Goal: Transaction & Acquisition: Purchase product/service

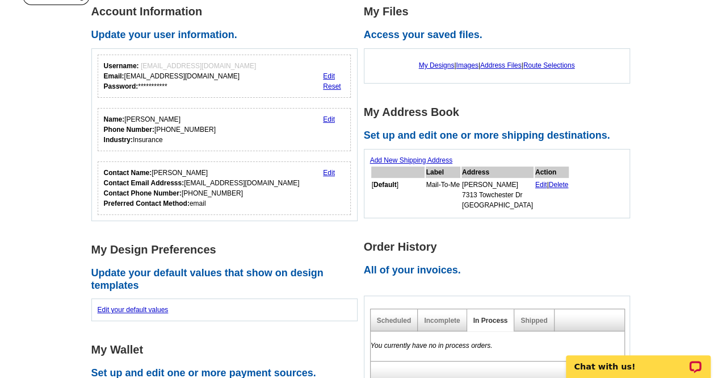
scroll to position [70, 0]
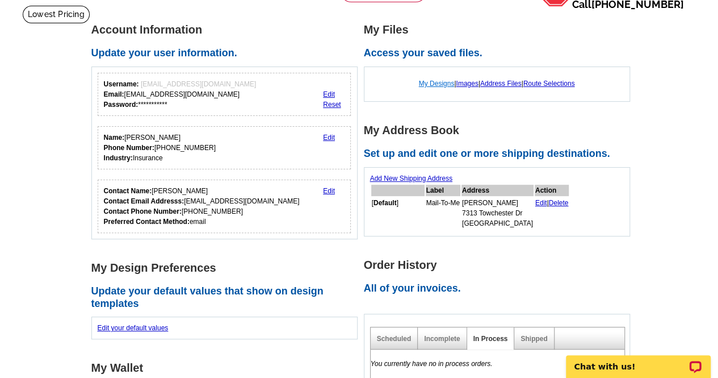
click at [441, 86] on link "My Designs" at bounding box center [437, 83] width 36 height 8
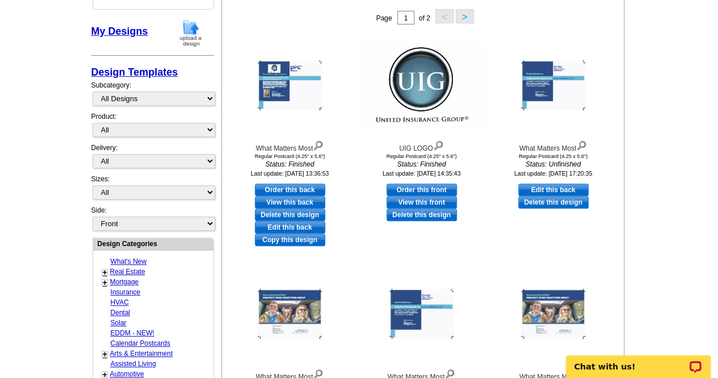
scroll to position [194, 0]
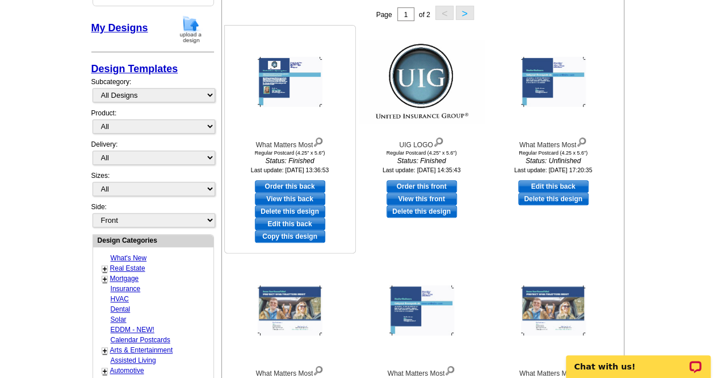
click at [300, 198] on link "View this back" at bounding box center [290, 198] width 70 height 12
click at [309, 223] on link "Edit this back" at bounding box center [290, 223] width 70 height 12
select select "1"
select select "front"
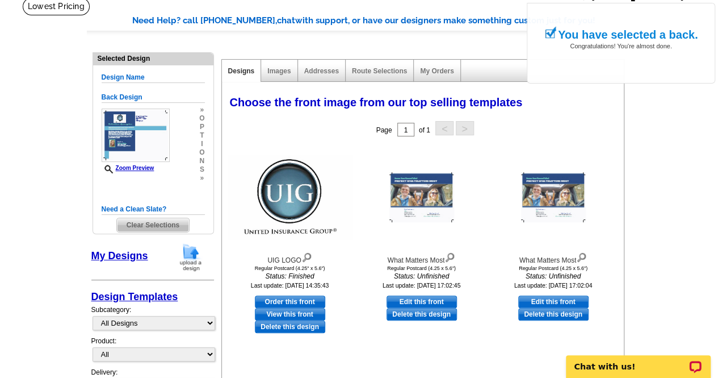
scroll to position [26, 0]
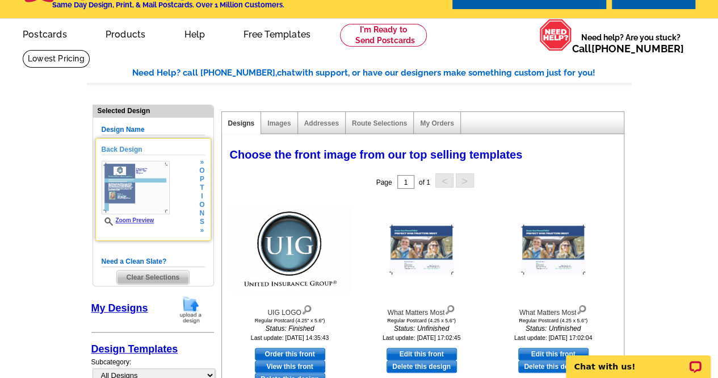
click at [125, 187] on img at bounding box center [136, 187] width 68 height 53
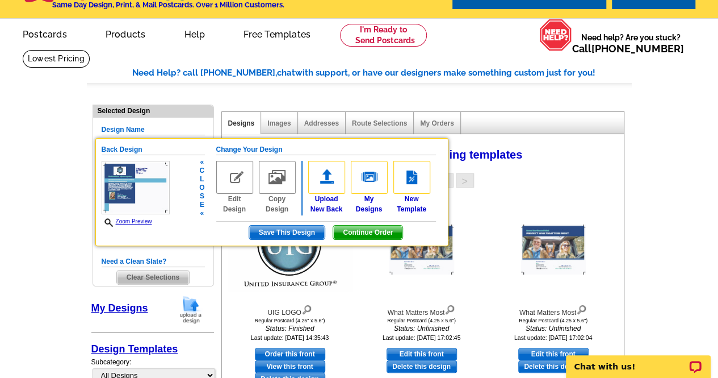
click at [237, 190] on img at bounding box center [234, 177] width 37 height 33
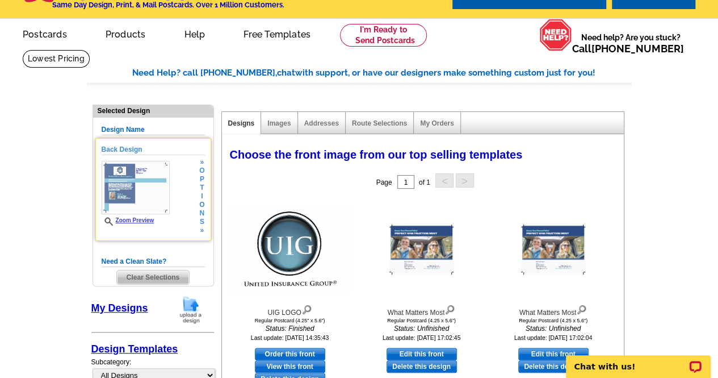
click at [199, 216] on span "n" at bounding box center [201, 213] width 5 height 9
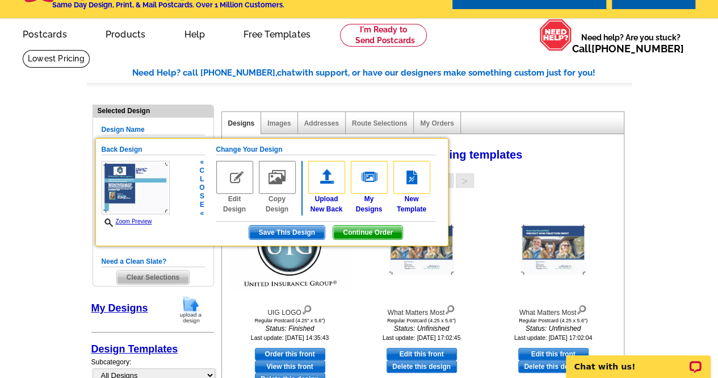
click at [236, 209] on link "Edit Design" at bounding box center [234, 187] width 37 height 53
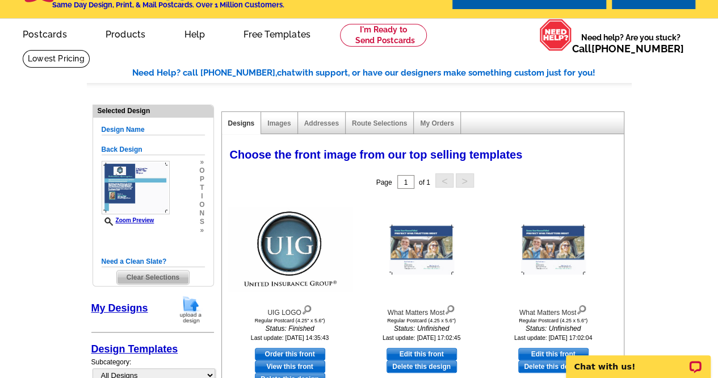
click at [123, 146] on h5 "Back Design" at bounding box center [153, 149] width 103 height 11
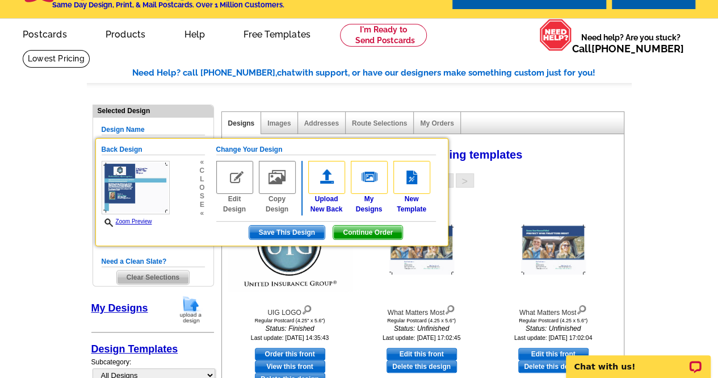
click at [249, 149] on h5 "Change Your Design" at bounding box center [326, 149] width 220 height 11
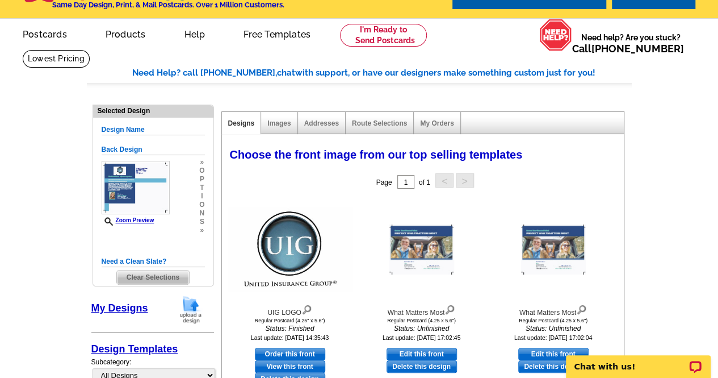
click at [111, 187] on img at bounding box center [136, 187] width 68 height 53
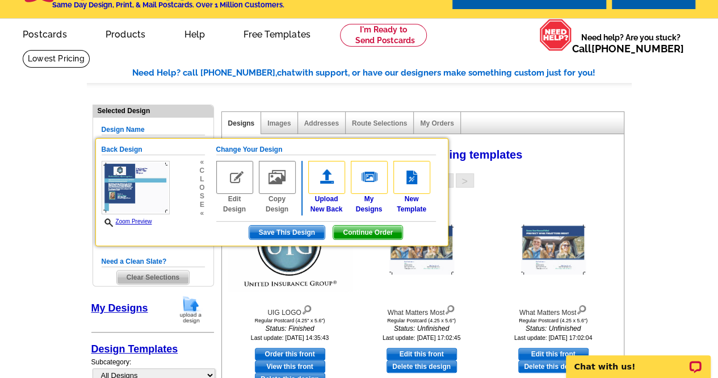
click at [234, 184] on img at bounding box center [234, 177] width 37 height 33
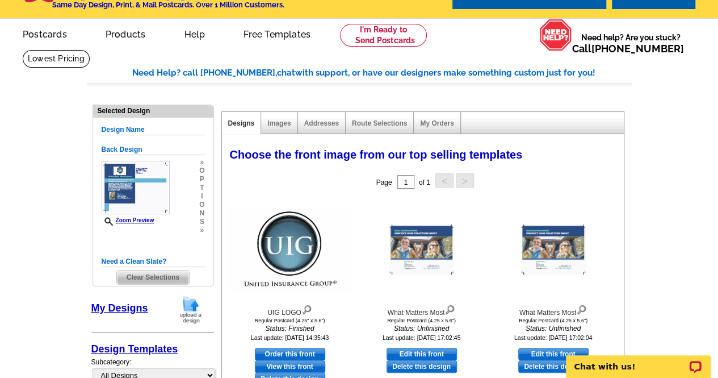
click at [114, 304] on link "My Designs" at bounding box center [119, 307] width 57 height 11
click at [282, 125] on link "Images" at bounding box center [278, 123] width 23 height 8
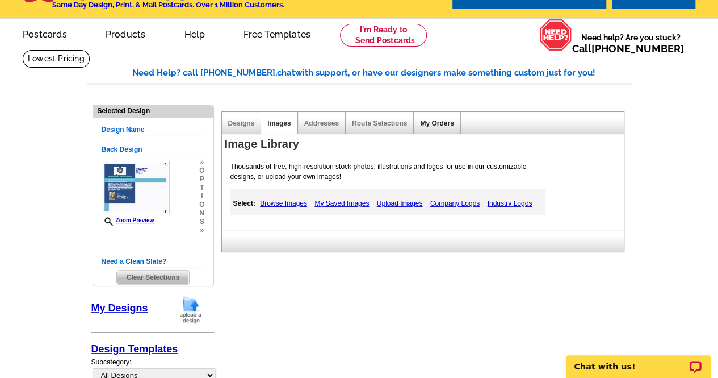
click at [428, 121] on link "My Orders" at bounding box center [436, 123] width 33 height 8
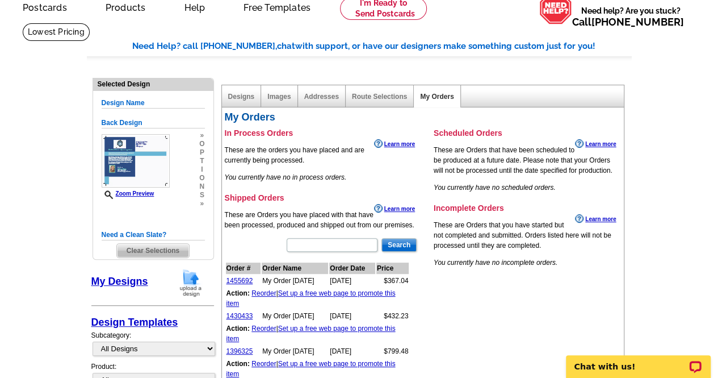
scroll to position [24, 0]
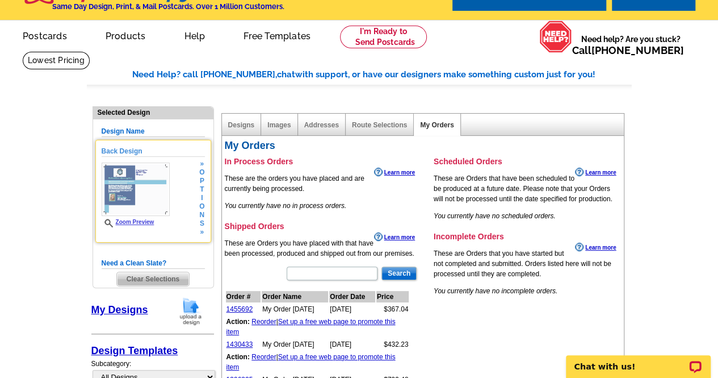
click at [127, 198] on img at bounding box center [136, 188] width 68 height 53
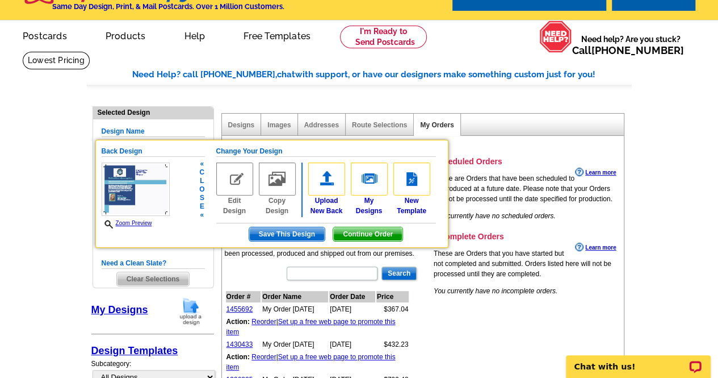
click at [358, 237] on span "Continue Order" at bounding box center [367, 234] width 69 height 14
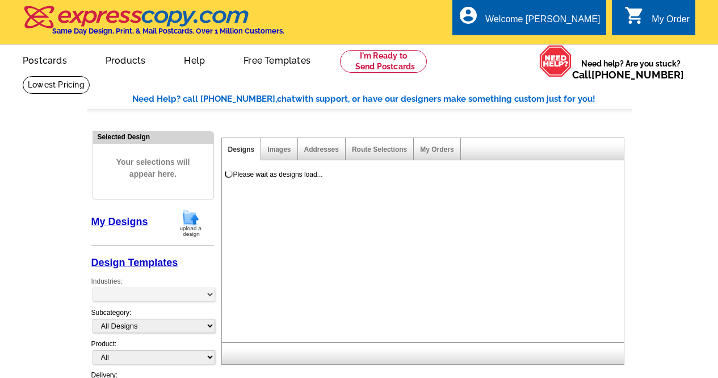
select select "1"
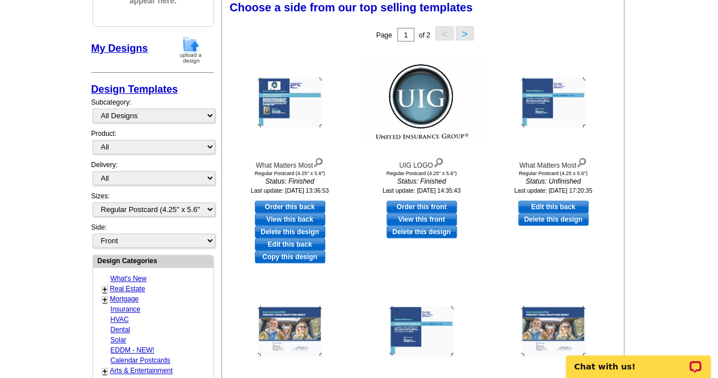
scroll to position [176, 0]
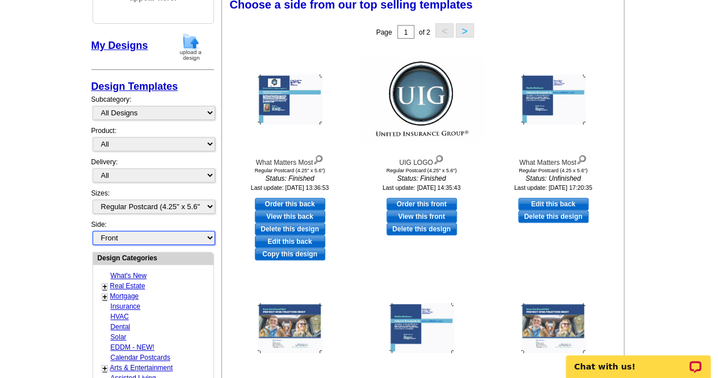
click at [211, 236] on select "Front Back" at bounding box center [154, 237] width 123 height 14
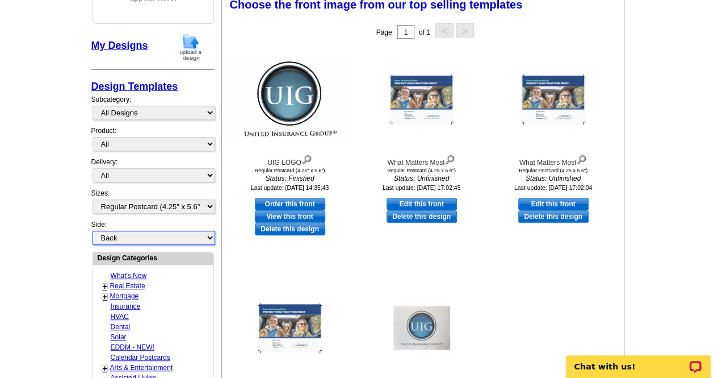
click at [93, 230] on select "Front Back" at bounding box center [154, 237] width 123 height 14
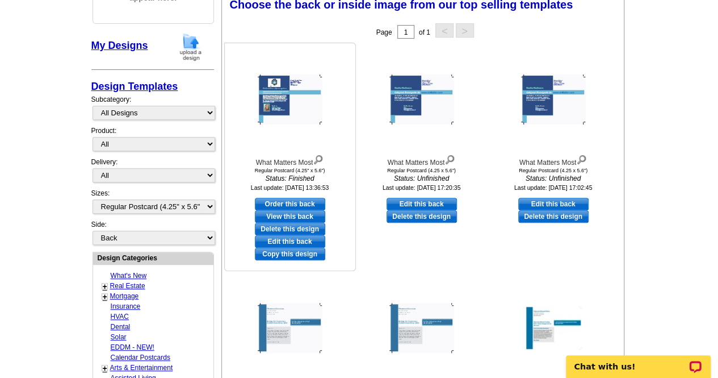
click at [296, 243] on link "Edit this back" at bounding box center [290, 241] width 70 height 12
select select "front"
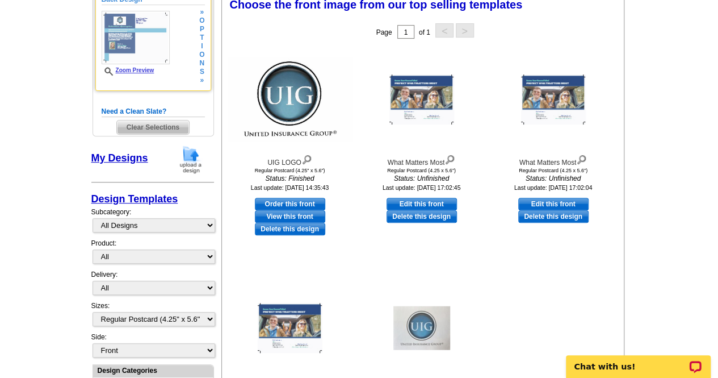
click at [141, 35] on img at bounding box center [136, 37] width 68 height 53
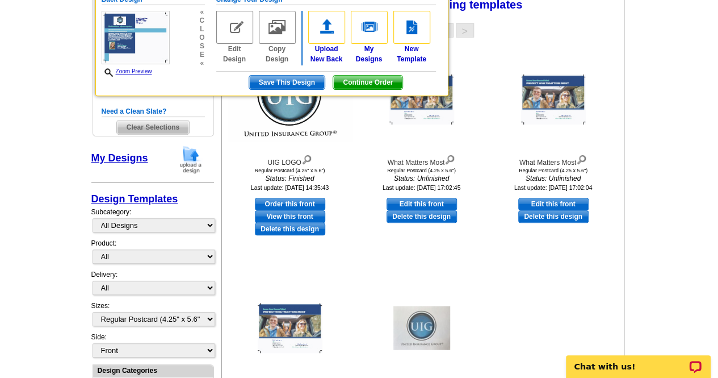
click at [644, 121] on main "Need Help? call 800-260-5887, chat with support, or have our designers make som…" at bounding box center [359, 360] width 718 height 920
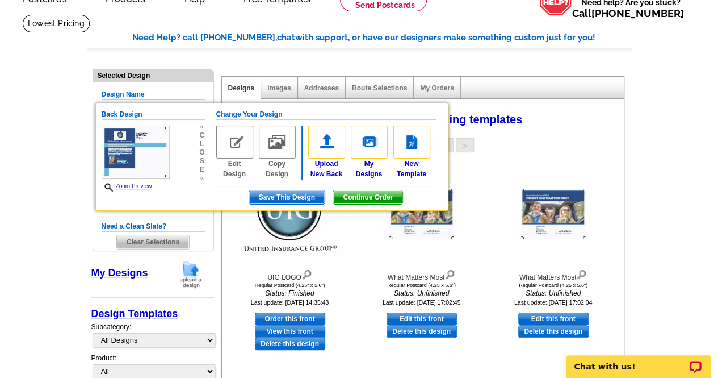
scroll to position [52, 0]
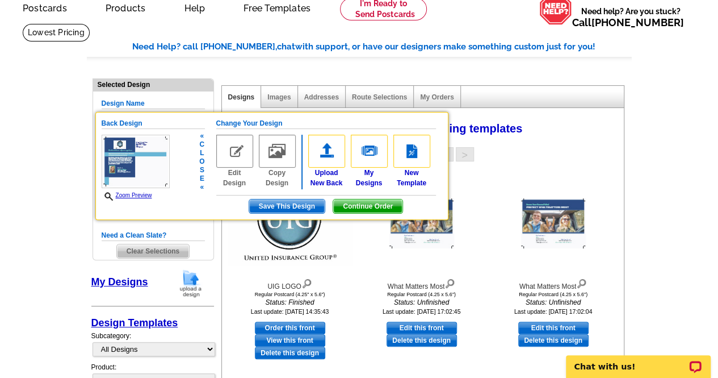
click at [150, 192] on link "Zoom Preview" at bounding box center [127, 195] width 51 height 6
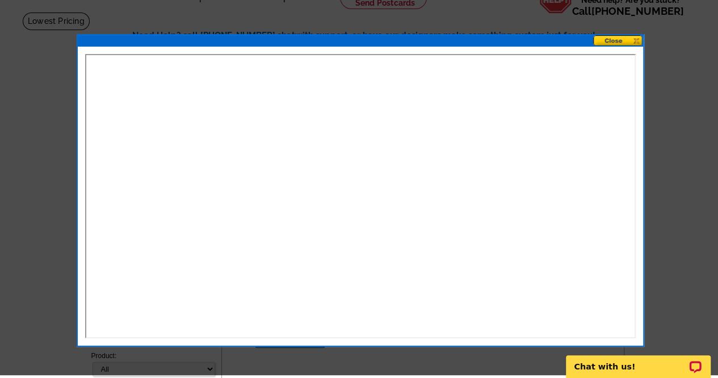
scroll to position [62, 0]
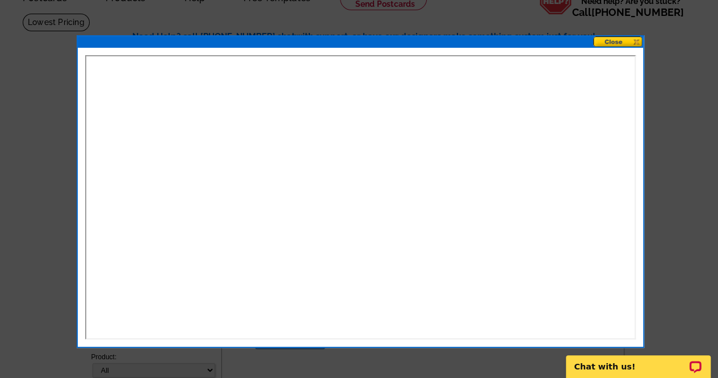
click at [615, 43] on button at bounding box center [618, 41] width 50 height 11
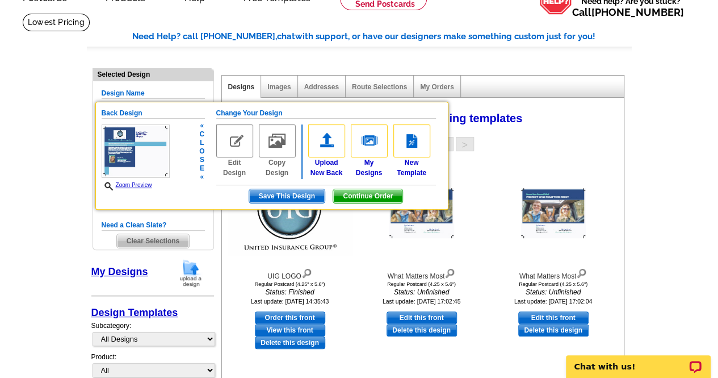
click at [226, 163] on link "Edit Design" at bounding box center [234, 150] width 37 height 53
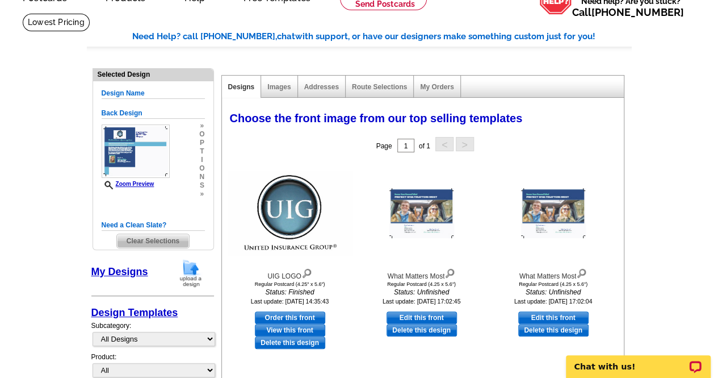
scroll to position [0, 0]
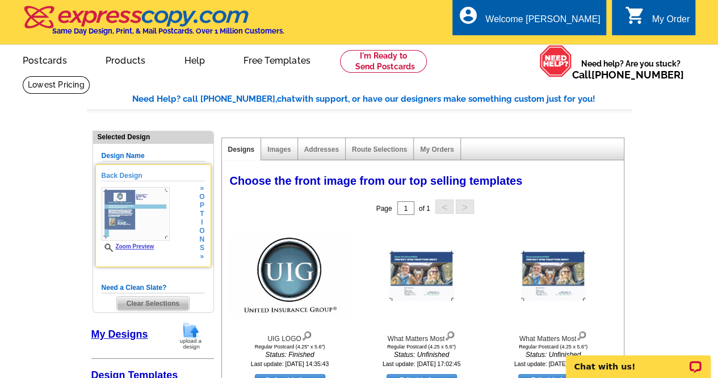
click at [142, 226] on img at bounding box center [136, 213] width 68 height 53
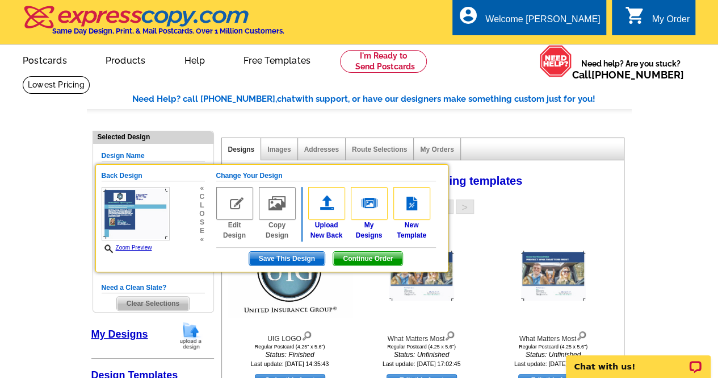
click at [574, 176] on div "Choose the front image from our top selling templates" at bounding box center [421, 177] width 383 height 11
click at [199, 218] on span "s" at bounding box center [201, 222] width 5 height 9
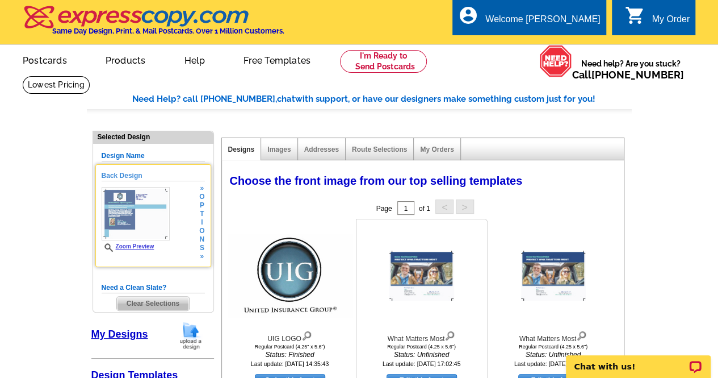
click at [442, 272] on img at bounding box center [421, 275] width 65 height 50
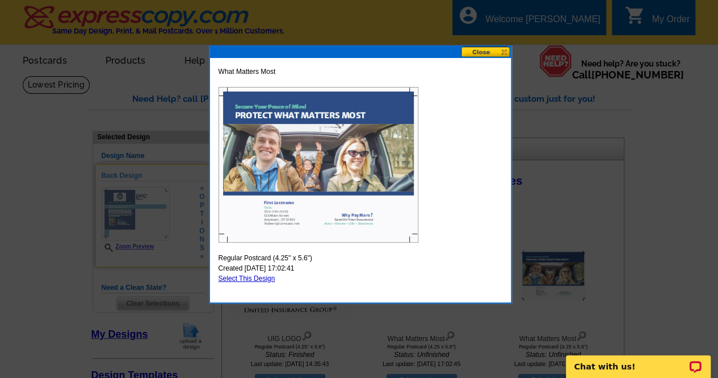
click at [479, 54] on button at bounding box center [486, 52] width 50 height 11
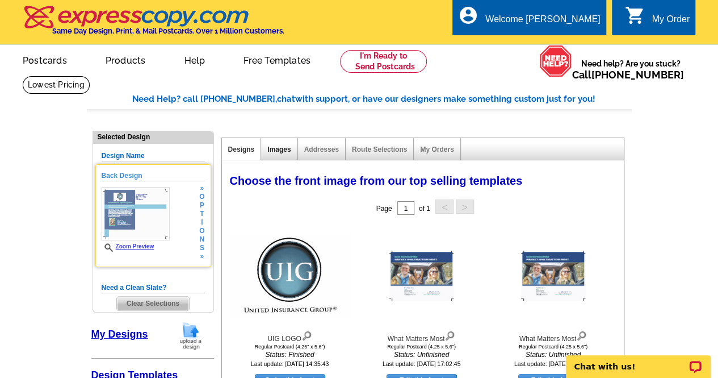
click at [282, 148] on link "Images" at bounding box center [278, 149] width 23 height 8
click at [118, 155] on h5 "Design Name" at bounding box center [153, 155] width 103 height 11
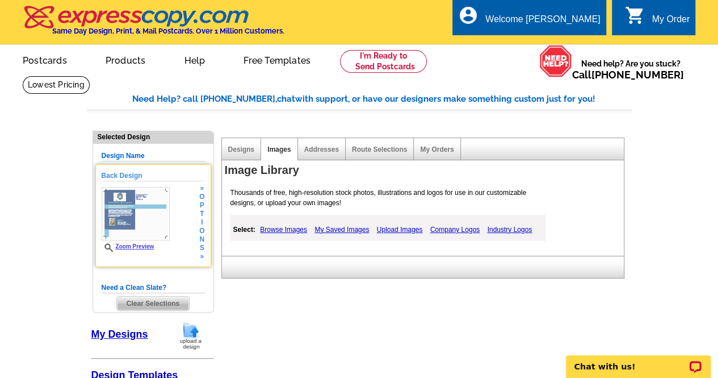
click at [123, 169] on div "Back Design Zoom Preview » o p t i o n s » Change Your Design Edit Design Copy …" at bounding box center [153, 215] width 116 height 103
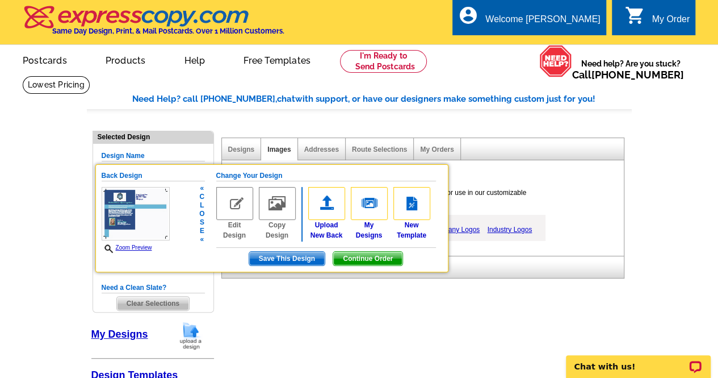
click at [291, 252] on span "Save This Design" at bounding box center [287, 258] width 76 height 14
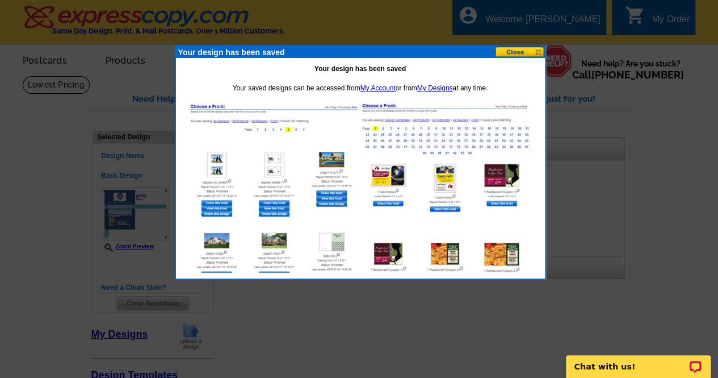
click at [520, 47] on button at bounding box center [520, 52] width 50 height 11
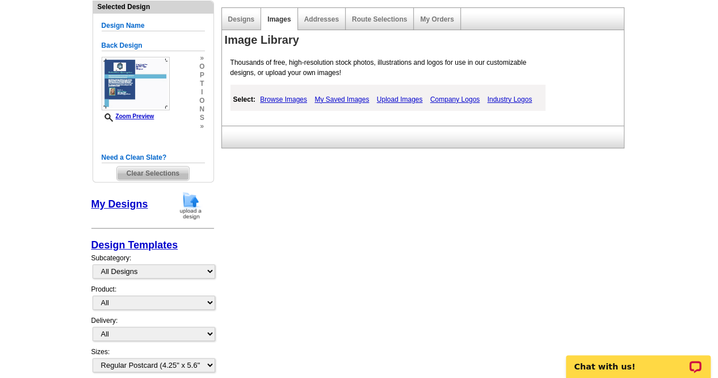
scroll to position [132, 0]
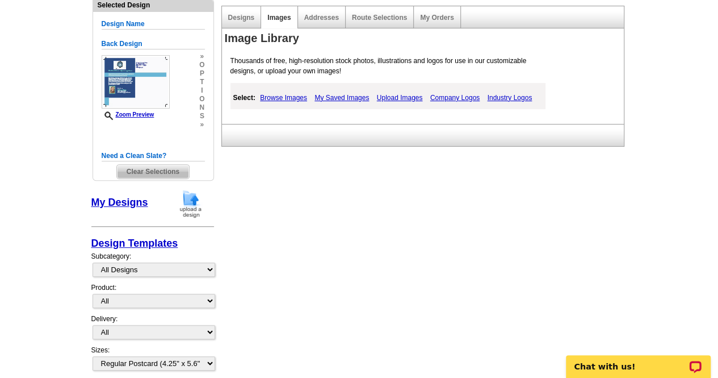
click at [103, 204] on link "My Designs" at bounding box center [119, 201] width 57 height 11
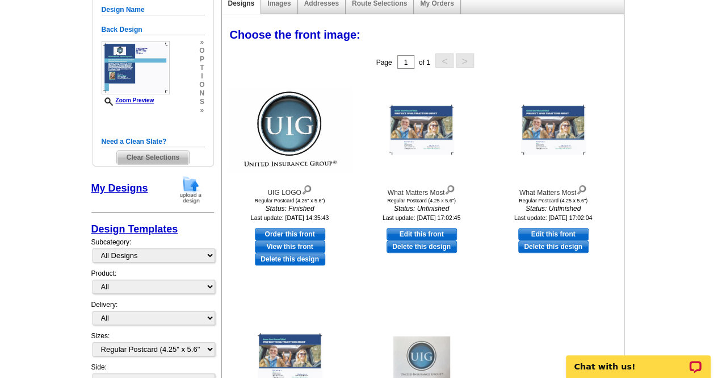
scroll to position [0, 0]
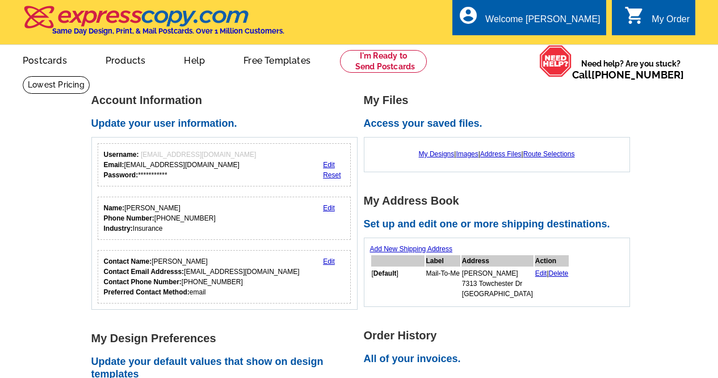
scroll to position [72, 0]
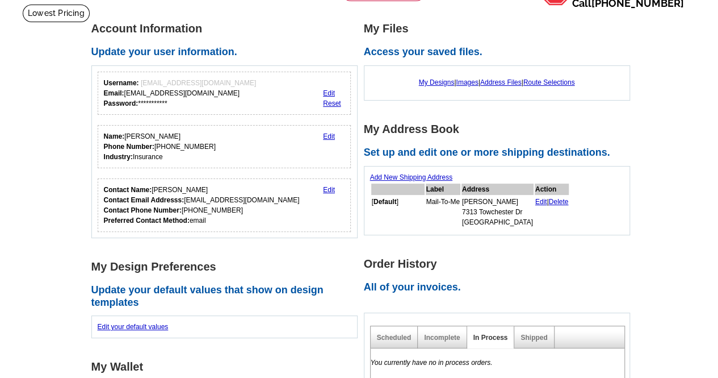
click at [622, 231] on div "Add New Shipping Address Label Address Action [ Default ] Mail-To-Me Taheerah S…" at bounding box center [497, 200] width 266 height 69
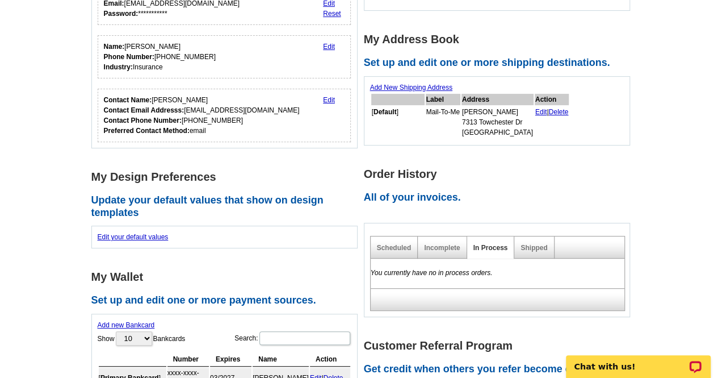
scroll to position [0, 0]
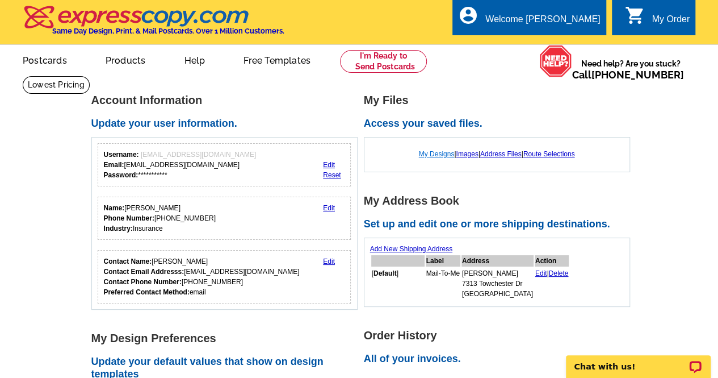
click at [437, 153] on link "My Designs" at bounding box center [437, 154] width 36 height 8
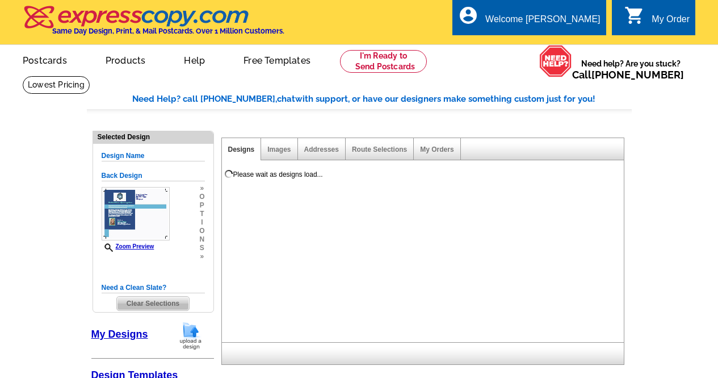
select select "1"
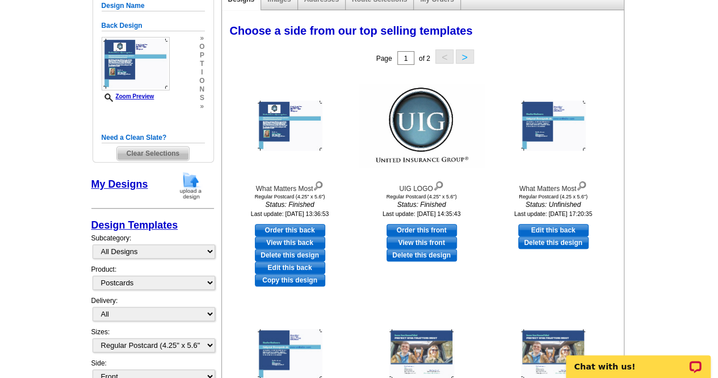
scroll to position [150, 0]
click at [295, 266] on link "Edit this back" at bounding box center [290, 267] width 70 height 12
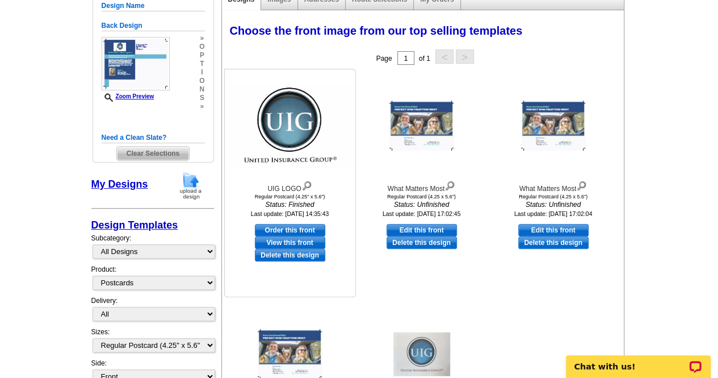
click at [276, 229] on link "Order this front" at bounding box center [290, 230] width 70 height 12
select select "back"
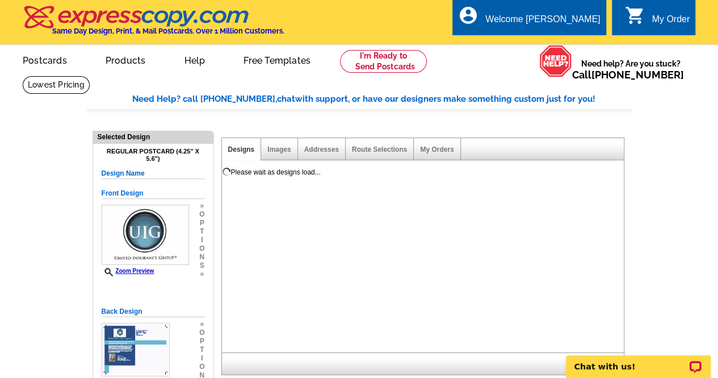
scroll to position [0, 0]
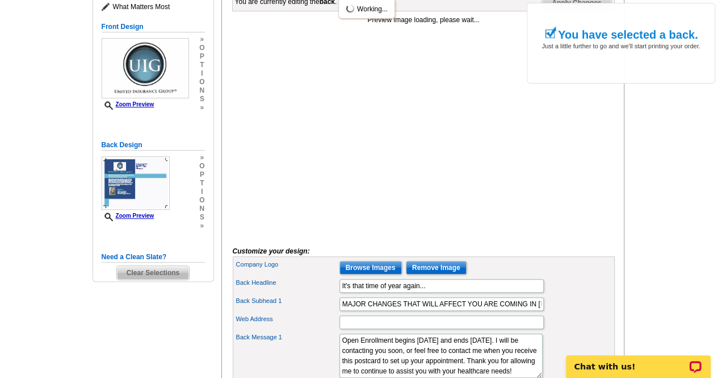
scroll to position [182, 0]
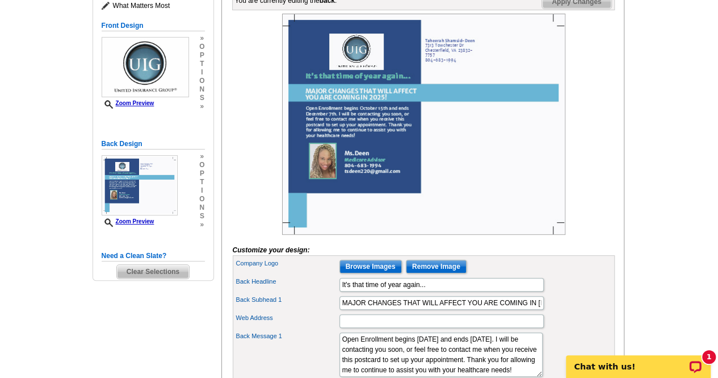
click at [690, 288] on main "Need Help? call 800-260-5887, chat with support, or have our designers make som…" at bounding box center [359, 277] width 718 height 767
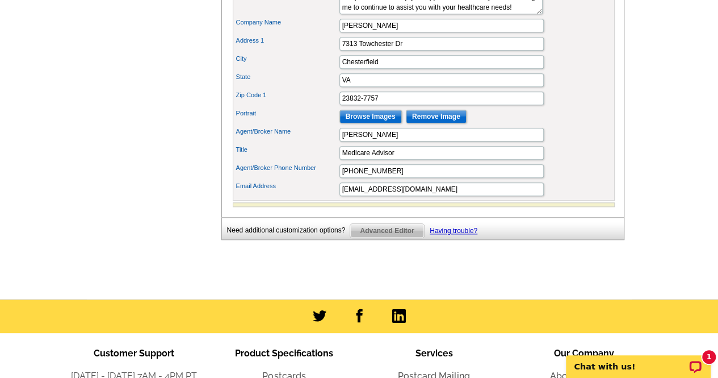
scroll to position [553, 0]
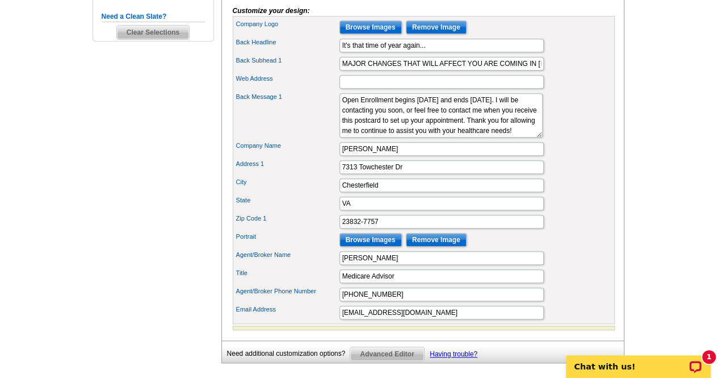
scroll to position [414, 0]
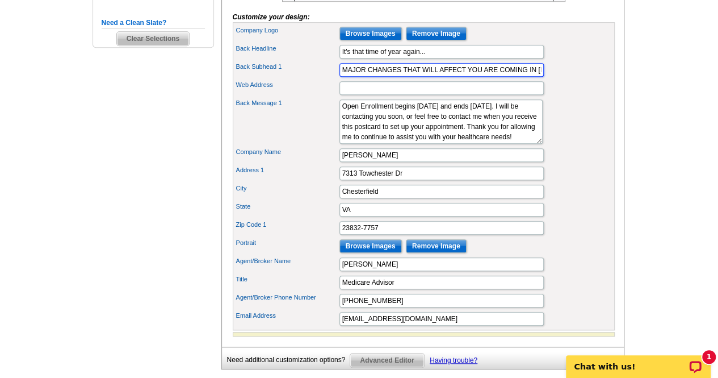
click at [538, 77] on input "MAJOR CHANGES THAT WILL AFFECT YOU ARE COMING IN 2025!" at bounding box center [441, 70] width 204 height 14
type input "MAJOR CHANGES THAT WILL AFFECT YOU ARE COMING IN 2026!"
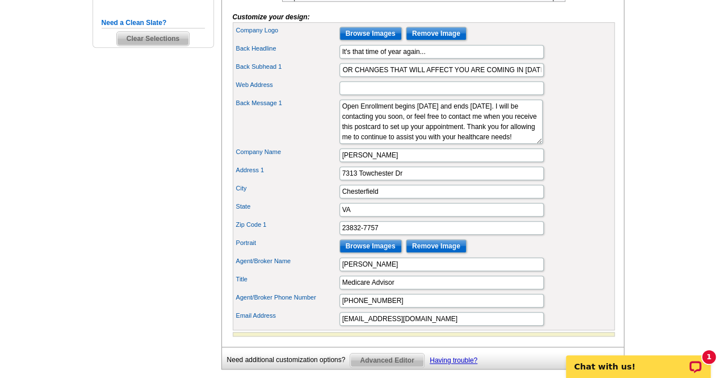
click at [681, 177] on main "Need Help? call 800-260-5887, chat with support, or have our designers make som…" at bounding box center [359, 44] width 718 height 767
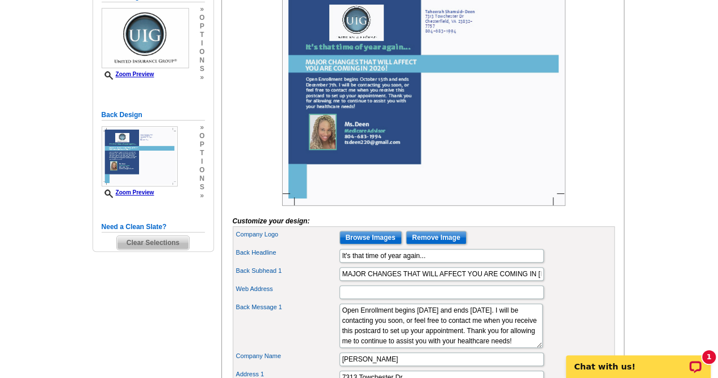
scroll to position [156, 0]
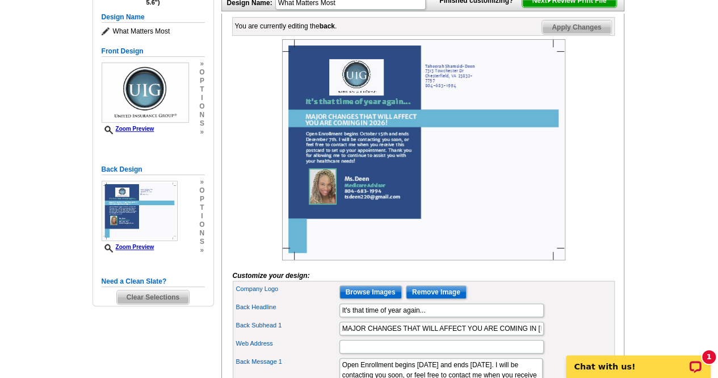
click at [592, 34] on span "Apply Changes" at bounding box center [576, 27] width 69 height 14
click at [590, 7] on span "Next Review Print File" at bounding box center [569, 1] width 94 height 14
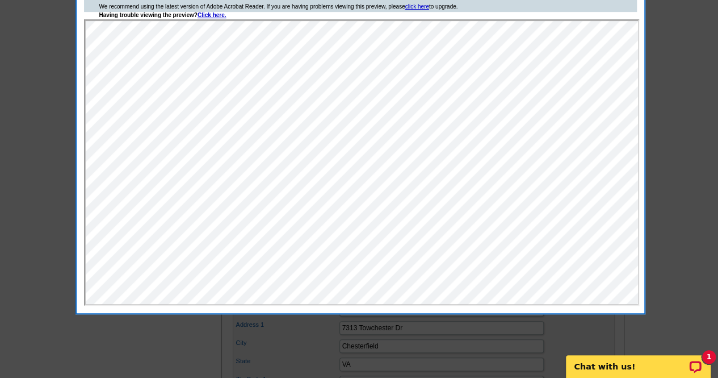
scroll to position [224, 0]
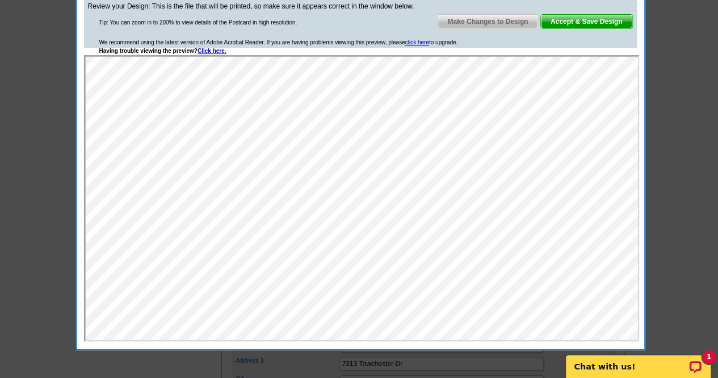
click at [597, 26] on span "Accept & Save Design" at bounding box center [586, 22] width 91 height 14
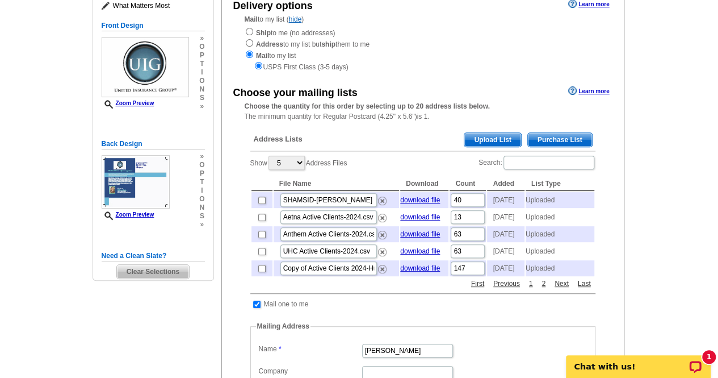
scroll to position [139, 0]
click at [489, 141] on span "Upload List" at bounding box center [492, 140] width 56 height 14
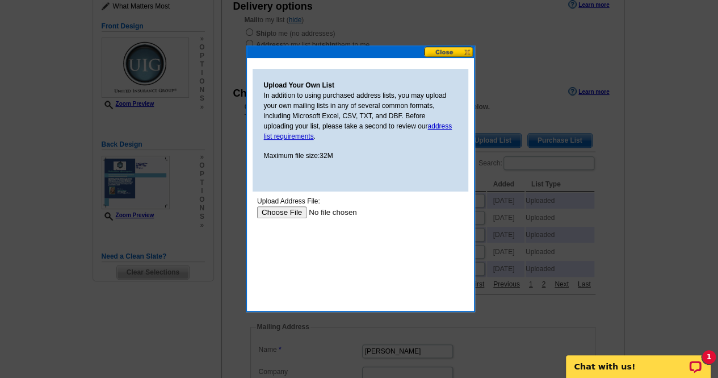
scroll to position [0, 0]
click at [279, 216] on input "file" at bounding box center [329, 212] width 144 height 12
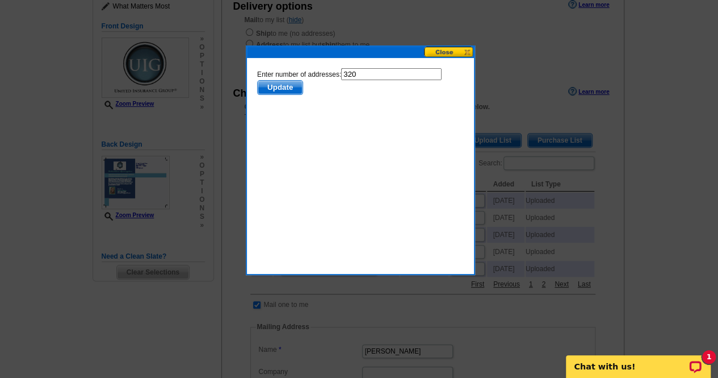
click at [288, 91] on span "Update" at bounding box center [279, 88] width 45 height 14
